Goal: Check status: Check status

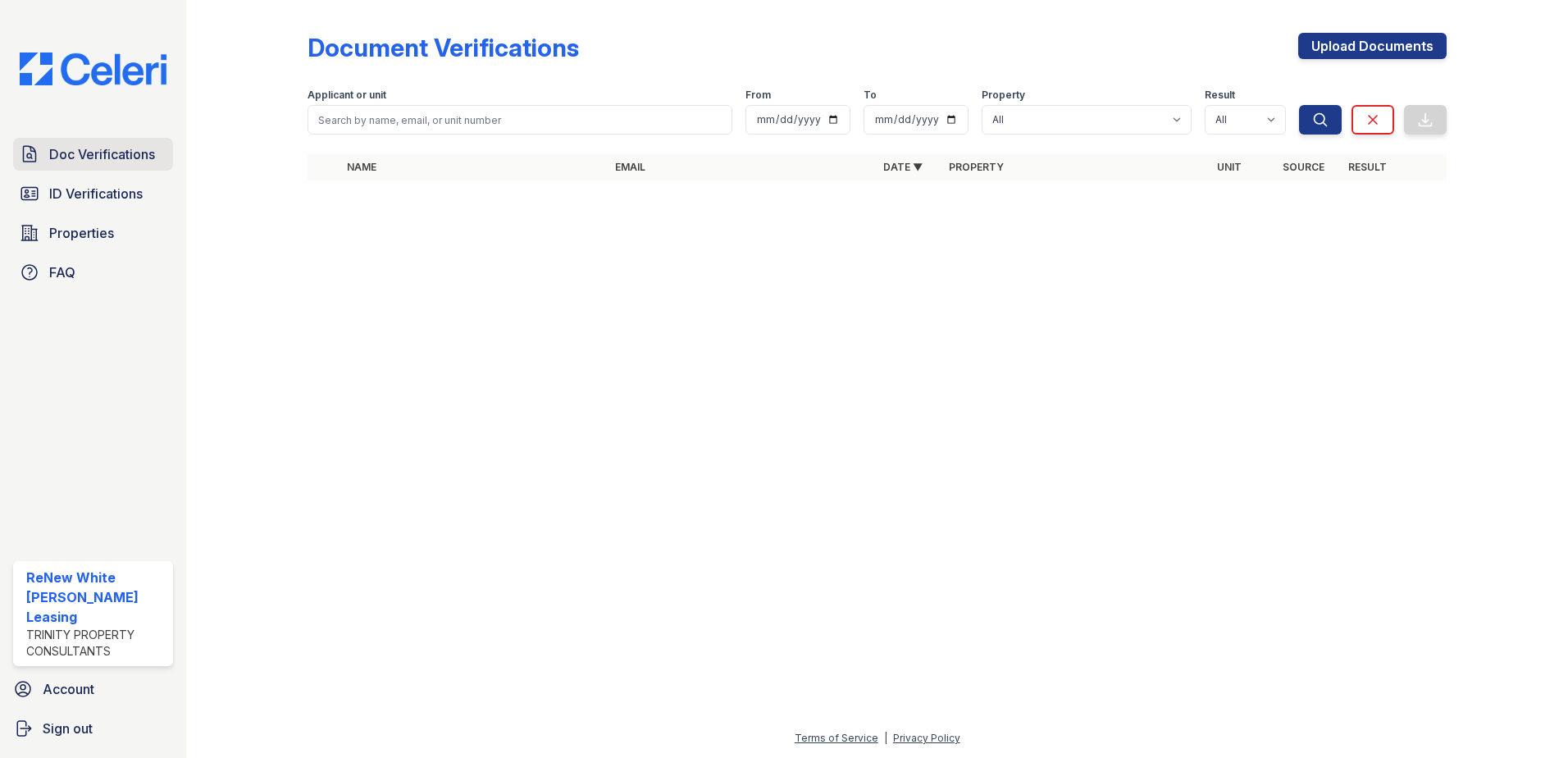
click at [72, 165] on link "Doc Verifications" at bounding box center [93, 153] width 160 height 32
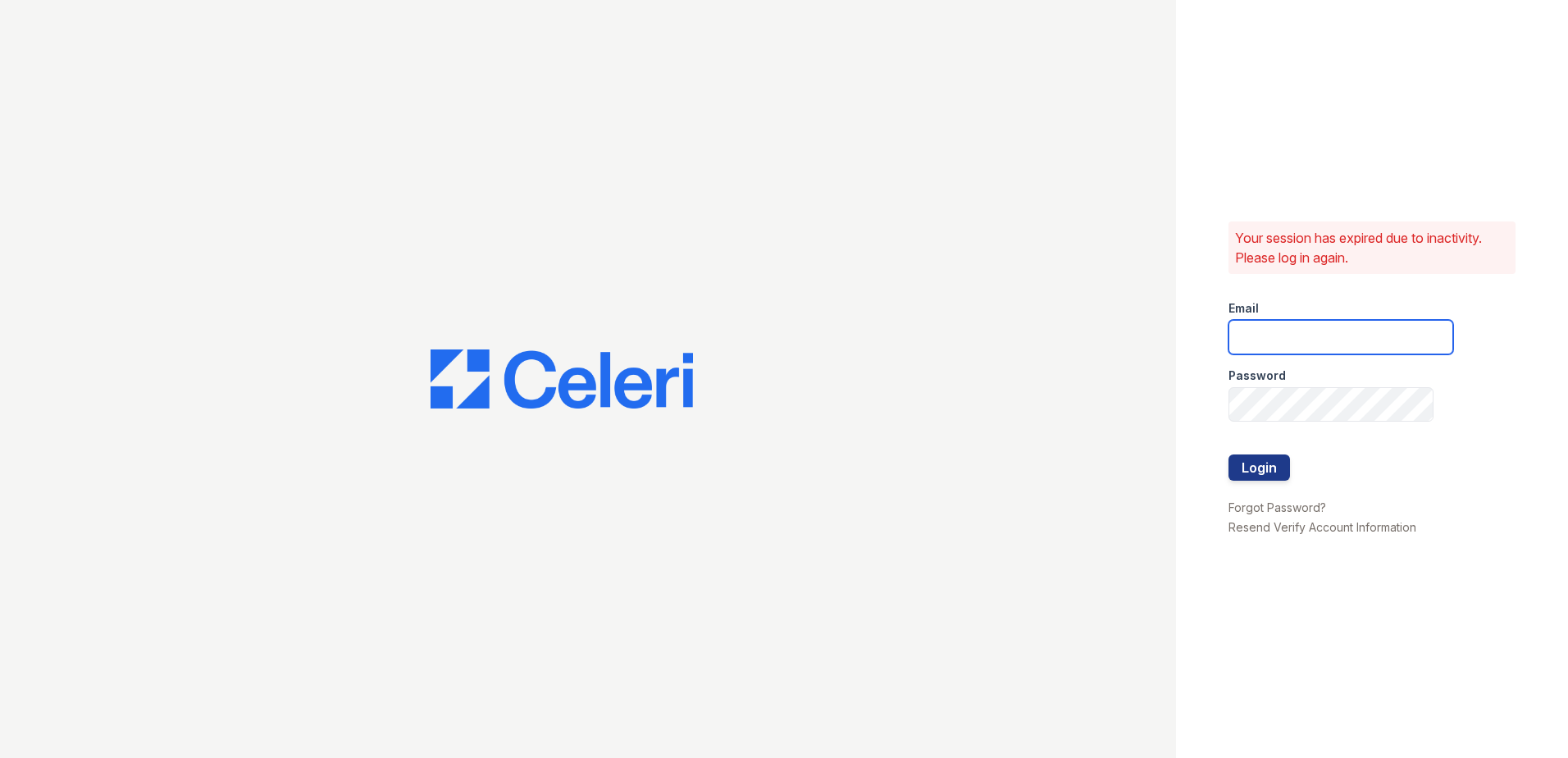
type input "renewwhitemarsh@trinity-pm.com"
click at [1281, 470] on button "Login" at bounding box center [1259, 467] width 61 height 26
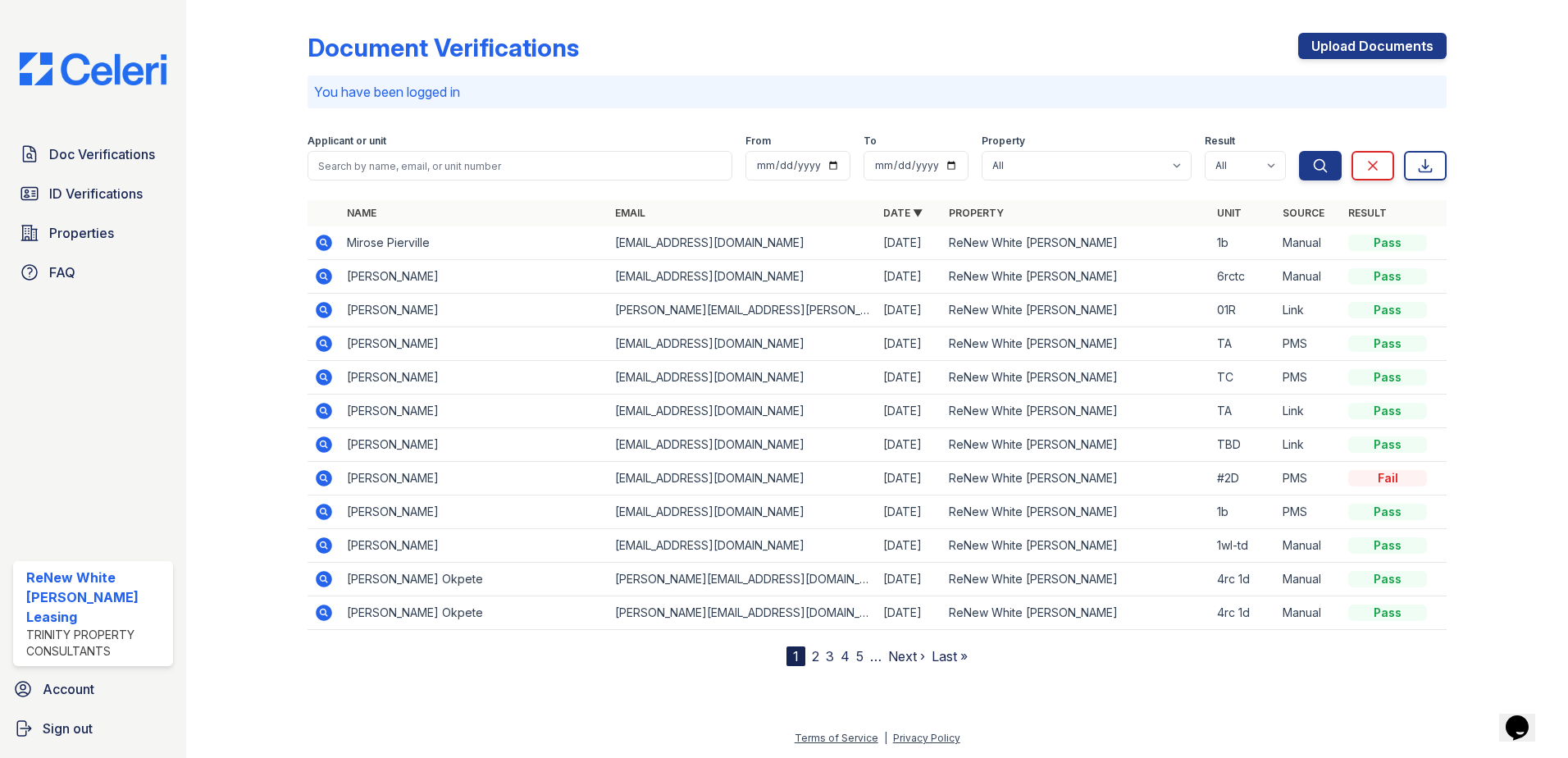
click at [328, 310] on icon at bounding box center [324, 310] width 17 height 17
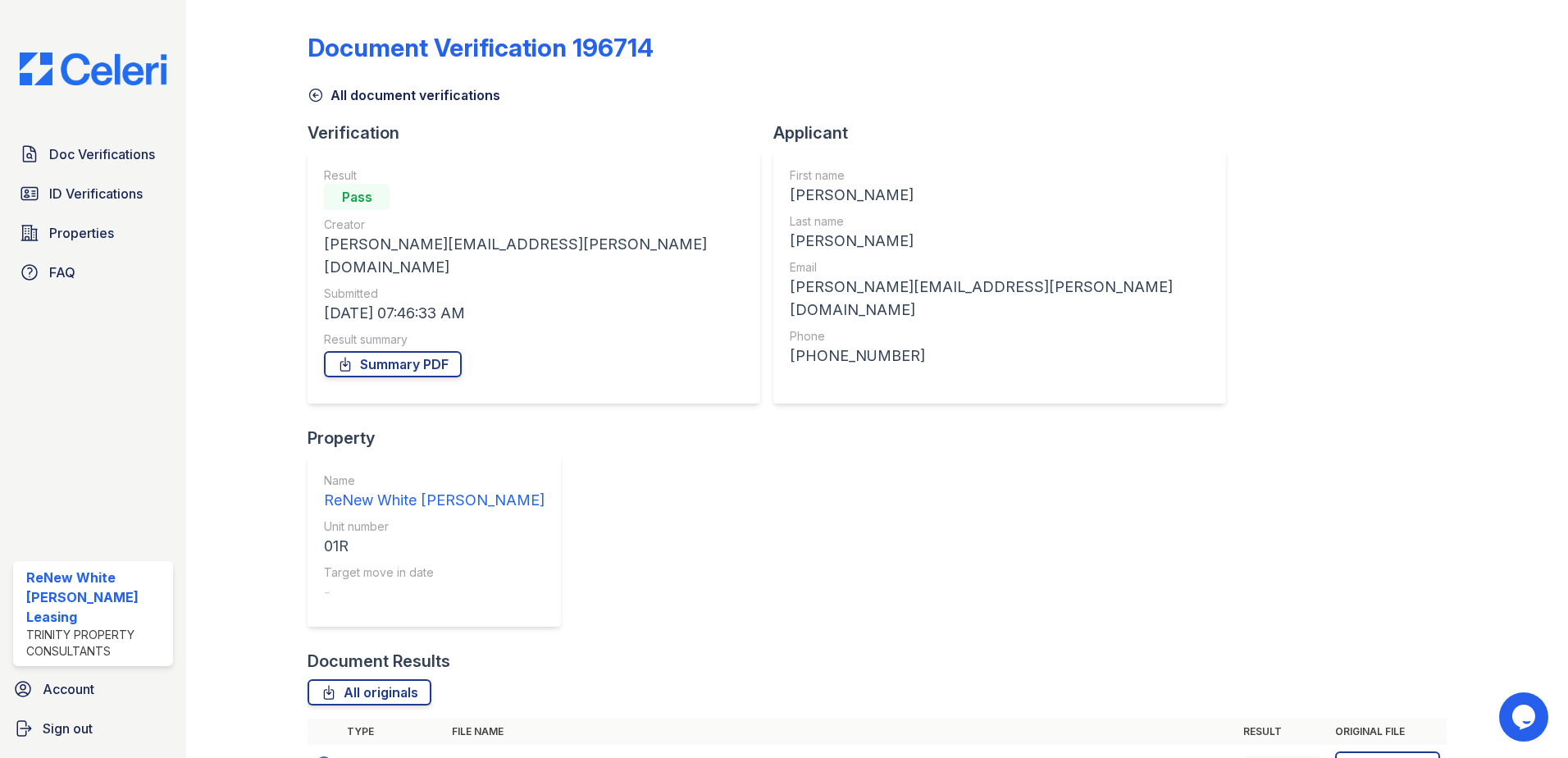
scroll to position [14, 0]
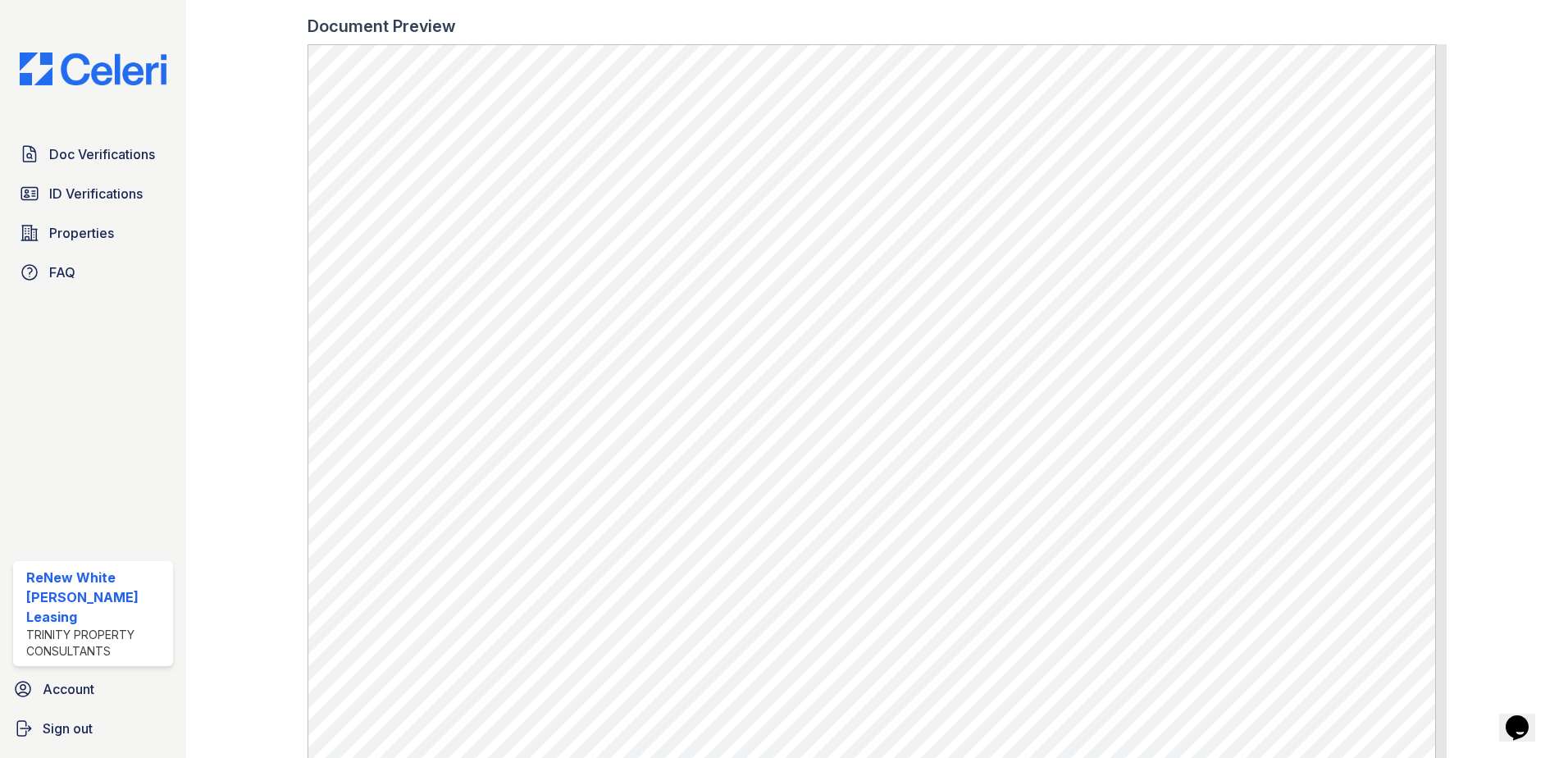
scroll to position [684, 0]
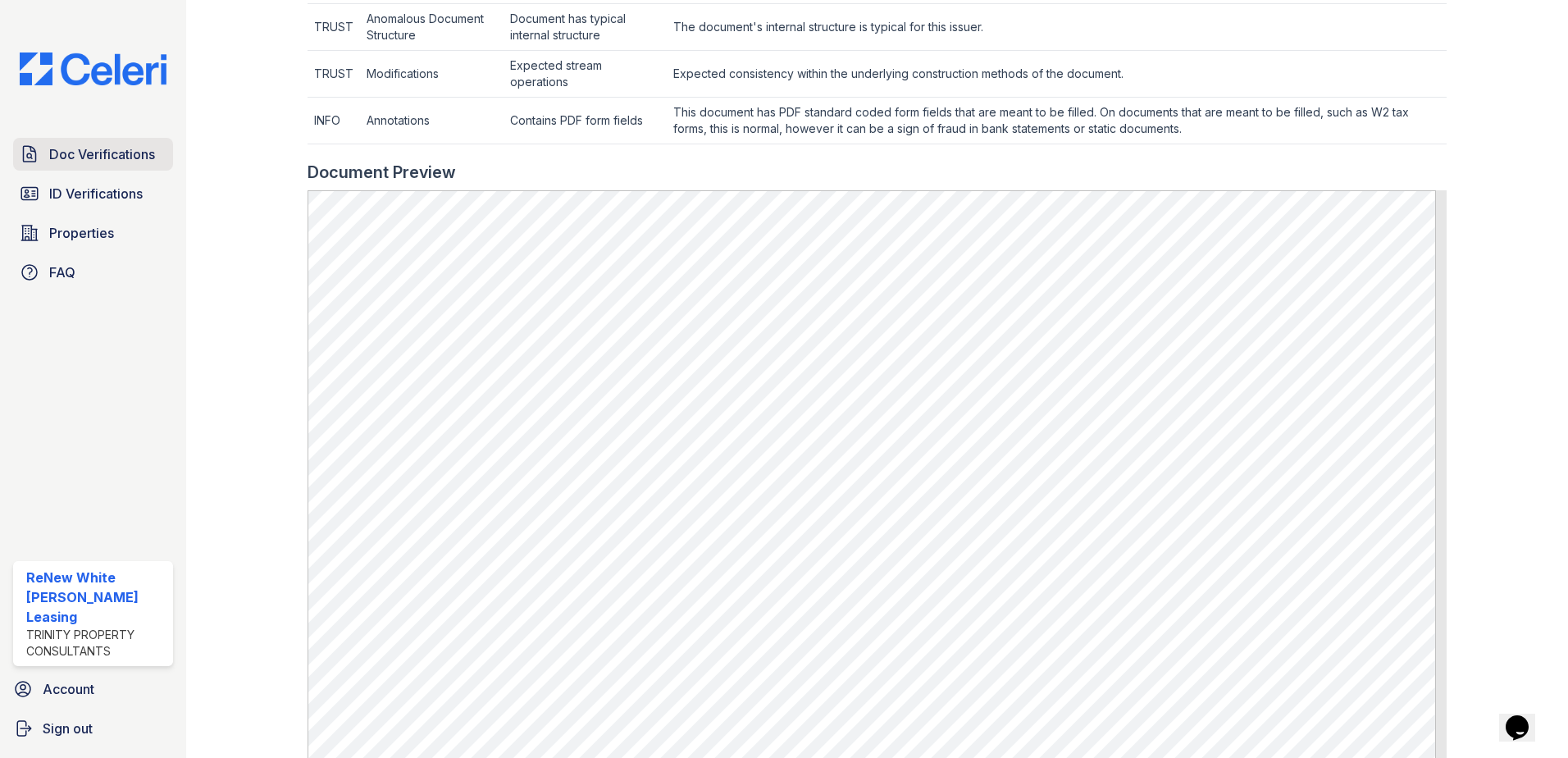
click at [103, 172] on div "Doc Verifications ID Verifications Properties FAQ" at bounding box center [93, 213] width 173 height 151
click at [98, 168] on link "Doc Verifications" at bounding box center [93, 153] width 160 height 32
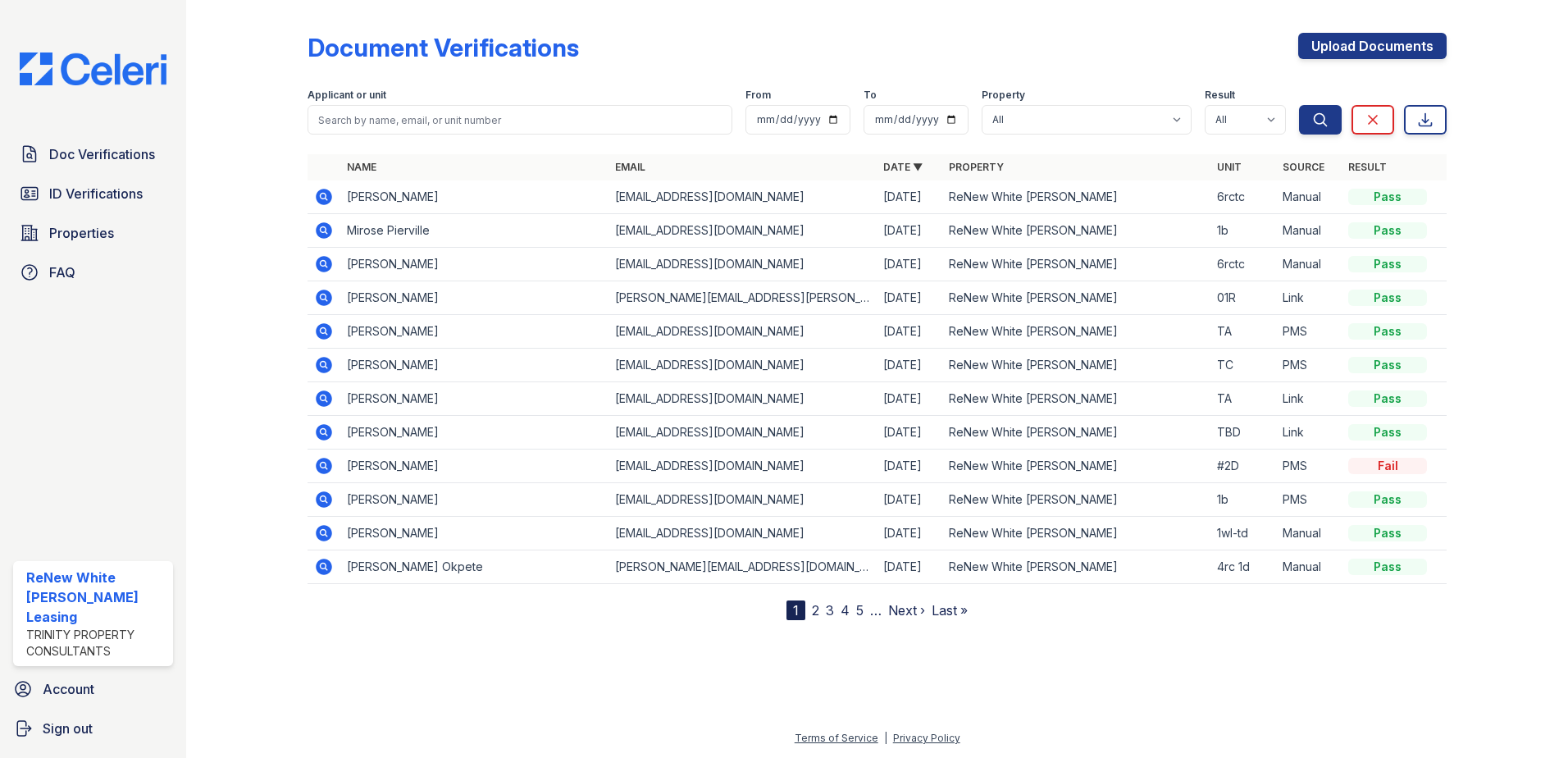
click at [320, 295] on icon at bounding box center [324, 298] width 19 height 19
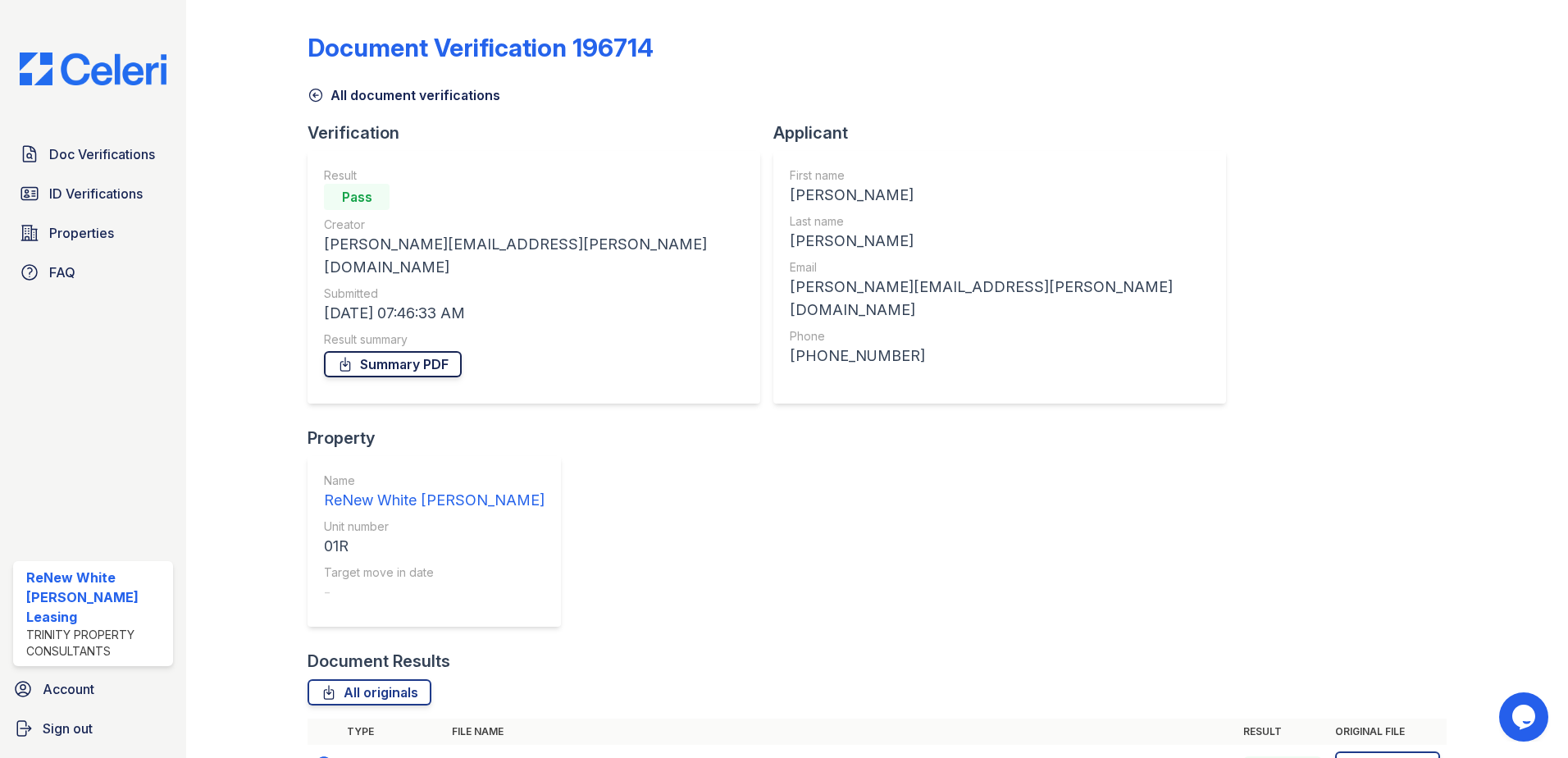
click at [410, 351] on link "Summary PDF" at bounding box center [392, 364] width 137 height 26
